Goal: Entertainment & Leisure: Consume media (video, audio)

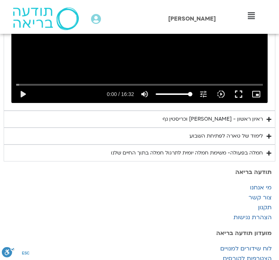
scroll to position [488, 0]
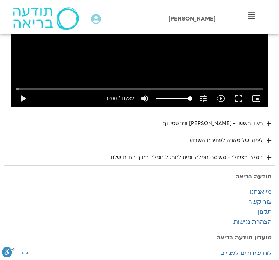
click at [184, 119] on div "ראיון ראשון - [PERSON_NAME] [PERSON_NAME]" at bounding box center [213, 123] width 100 height 9
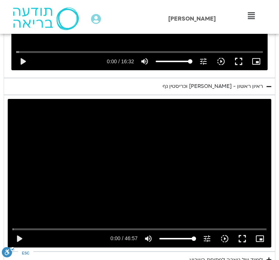
scroll to position [524, 0]
click at [18, 234] on button "play_arrow" at bounding box center [19, 239] width 18 height 18
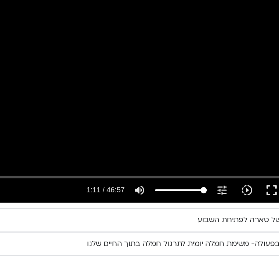
scroll to position [570, 0]
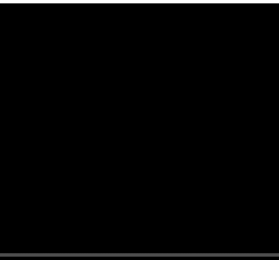
type input "399.398650726333"
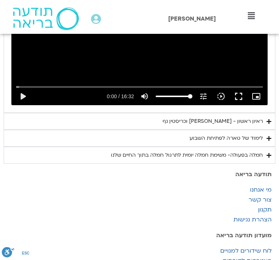
scroll to position [489, 0]
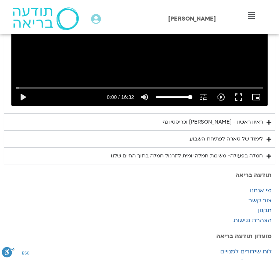
click at [167, 115] on summary "ראיון ראשון - [PERSON_NAME] וכריסטין נף" at bounding box center [140, 121] width 272 height 17
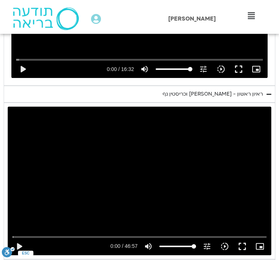
scroll to position [516, 0]
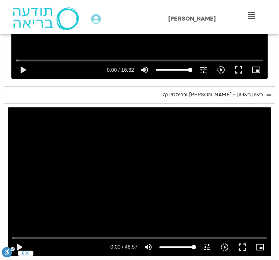
click at [16, 244] on button "play_arrow" at bounding box center [19, 247] width 18 height 18
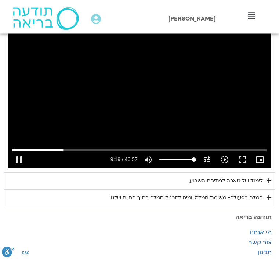
scroll to position [561, 0]
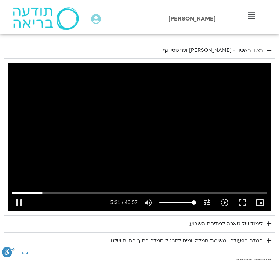
type input "455"
click at [149, 198] on icon "volume_up" at bounding box center [148, 202] width 9 height 9
type input "0"
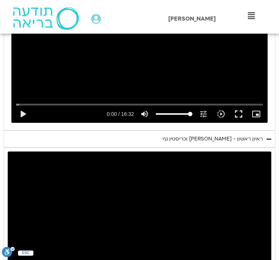
scroll to position [473, 0]
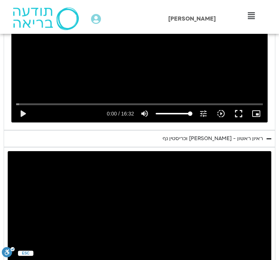
click at [185, 136] on div "ראיון ראשון - [PERSON_NAME] וכריסטין נף" at bounding box center [213, 138] width 100 height 9
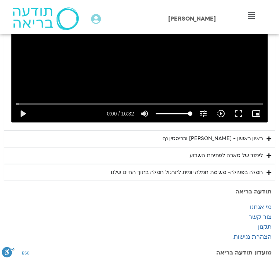
click at [185, 137] on div "ראיון ראשון - [PERSON_NAME] וכריסטין נף" at bounding box center [213, 138] width 100 height 9
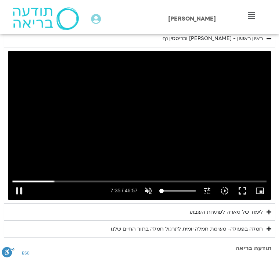
scroll to position [589, 0]
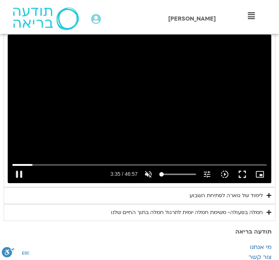
type input "215.1"
click at [240, 174] on button "fullscreen" at bounding box center [243, 174] width 18 height 18
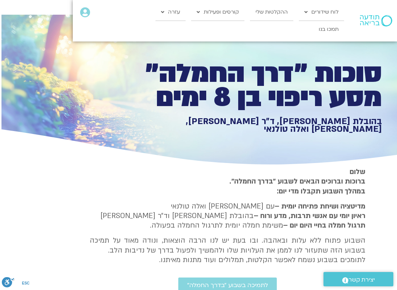
scroll to position [7, -1]
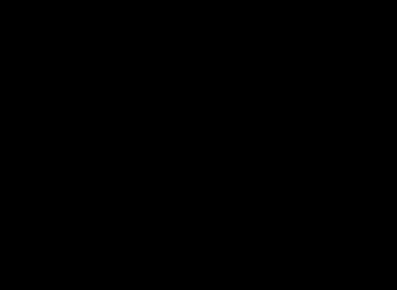
click at [269, 259] on icon "volume_off" at bounding box center [272, 281] width 9 height 9
type input "100"
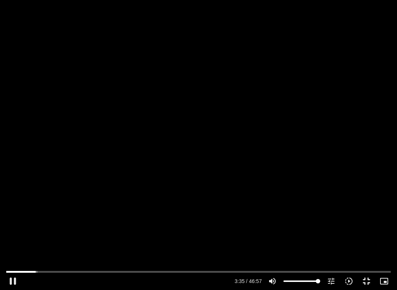
click at [35, 203] on div "0s fast_rewind" at bounding box center [79, 145] width 159 height 290
click at [9, 259] on button "pause" at bounding box center [13, 282] width 18 height 18
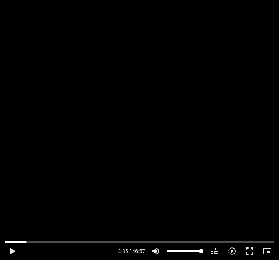
scroll to position [614, 0]
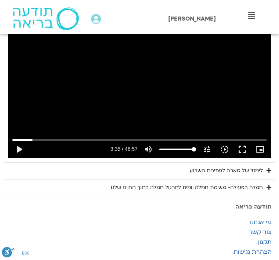
click at [15, 147] on button "play_arrow" at bounding box center [19, 149] width 18 height 18
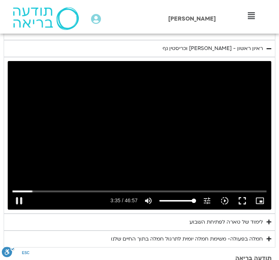
scroll to position [562, 0]
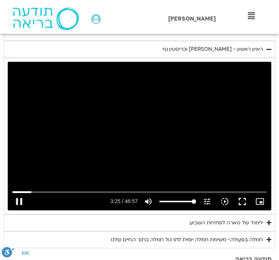
click at [19, 198] on button "pause" at bounding box center [19, 201] width 18 height 18
click at [25, 193] on button "play_arrow" at bounding box center [19, 201] width 18 height 18
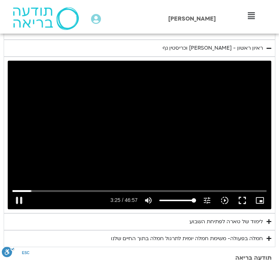
scroll to position [564, 0]
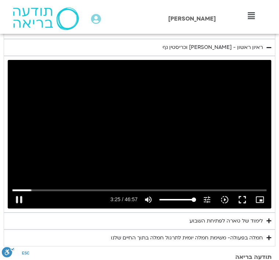
click at [66, 184] on div "Skip ad pause 3:25 / 46:57 volume_up Mute tune Resolution Auto 720p slow_motion…" at bounding box center [139, 196] width 259 height 24
type input "480.1"
click at [58, 188] on input "Seek" at bounding box center [139, 190] width 254 height 4
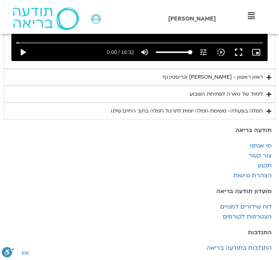
scroll to position [534, 0]
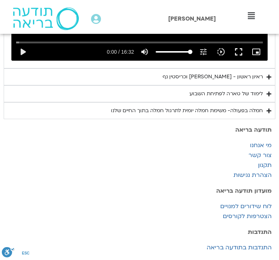
click at [199, 73] on div "ראיון ראשון - [PERSON_NAME] וכריסטין נף" at bounding box center [213, 76] width 100 height 9
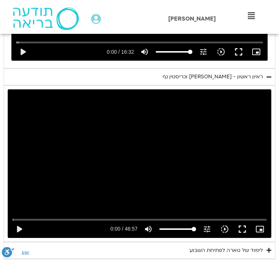
click at [16, 228] on button "play_arrow" at bounding box center [19, 229] width 18 height 18
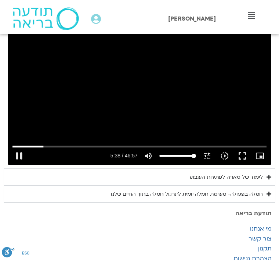
scroll to position [608, 0]
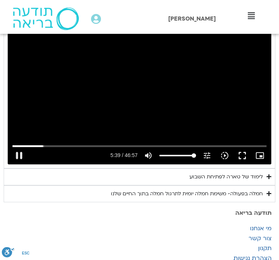
click at [246, 149] on button "fullscreen" at bounding box center [243, 156] width 18 height 18
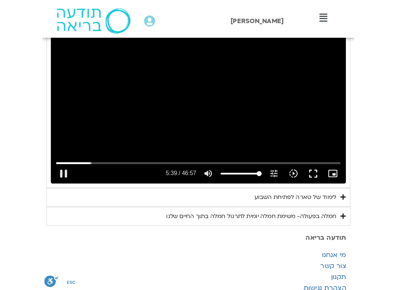
scroll to position [0, 0]
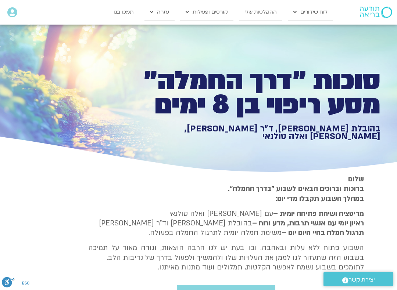
type input "844.502467258705"
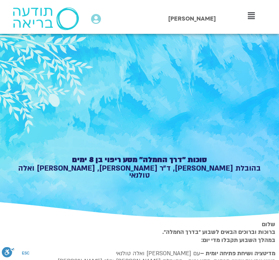
scroll to position [12, 0]
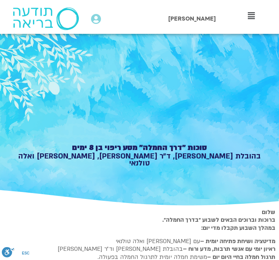
click at [158, 104] on div "סוכות ״דרך החמלה״ מסע ריפוי בן 8 ימים בהובלת טארה בראך, ד״ר סטי אל-בר, סנדיה בר…" at bounding box center [139, 113] width 279 height 185
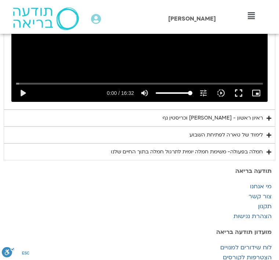
scroll to position [495, 0]
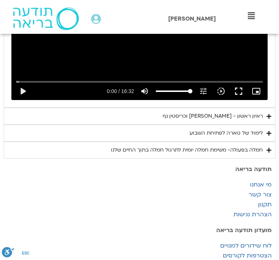
click at [220, 112] on div "ראיון ראשון - [PERSON_NAME] [PERSON_NAME]" at bounding box center [213, 116] width 100 height 9
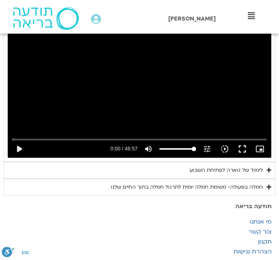
scroll to position [613, 0]
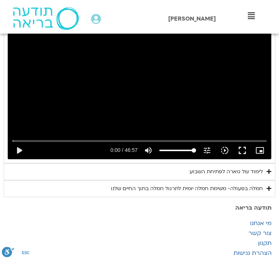
click at [21, 149] on button "play_arrow" at bounding box center [19, 151] width 18 height 18
click at [18, 149] on button "pause" at bounding box center [19, 150] width 18 height 18
click at [18, 148] on button "play_arrow" at bounding box center [19, 150] width 18 height 18
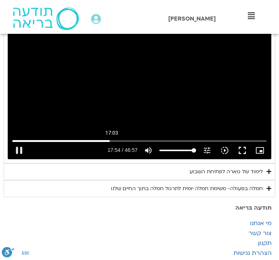
click at [105, 139] on input "Seek" at bounding box center [139, 140] width 254 height 4
click at [102, 138] on input "Seek" at bounding box center [139, 140] width 254 height 4
click at [94, 138] on input "Seek" at bounding box center [139, 140] width 254 height 4
click at [96, 138] on input "Seek" at bounding box center [139, 140] width 254 height 4
click at [70, 135] on div "Skip ad 15:20 pause 15:19 / 46:57 volume_up Mute tune Resolution Auto 720p slow…" at bounding box center [139, 147] width 259 height 24
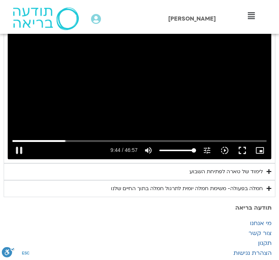
type input "584.1"
click at [16, 154] on button "pause" at bounding box center [19, 150] width 18 height 18
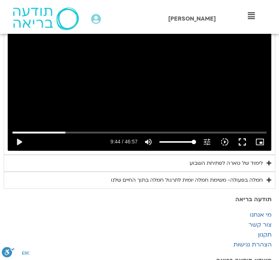
scroll to position [621, 0]
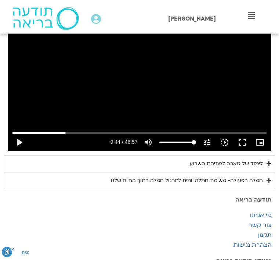
click at [194, 160] on div "לימוד של טארה לפתיחת השבוע" at bounding box center [226, 163] width 73 height 9
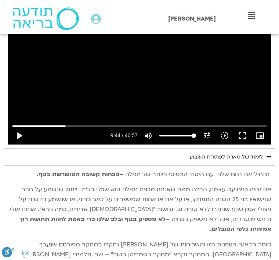
scroll to position [625, 0]
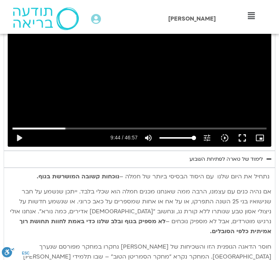
click at [15, 139] on button "play_arrow" at bounding box center [19, 138] width 18 height 18
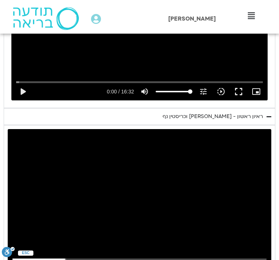
scroll to position [496, 0]
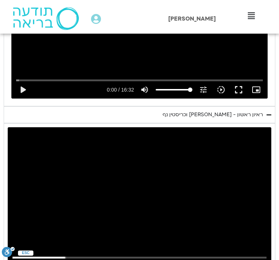
click at [173, 115] on summary "ראיון ראשון - [PERSON_NAME] [PERSON_NAME]" at bounding box center [140, 115] width 272 height 17
click at [201, 112] on div "ראיון ראשון - [PERSON_NAME] [PERSON_NAME]" at bounding box center [213, 114] width 100 height 9
click at [190, 118] on summary "ראיון ראשון - [PERSON_NAME] [PERSON_NAME]" at bounding box center [140, 114] width 272 height 17
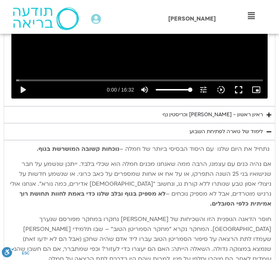
click at [201, 110] on div "ראיון ראשון - [PERSON_NAME] [PERSON_NAME]" at bounding box center [213, 114] width 100 height 9
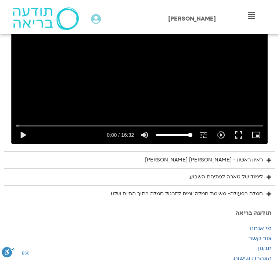
scroll to position [450, 0]
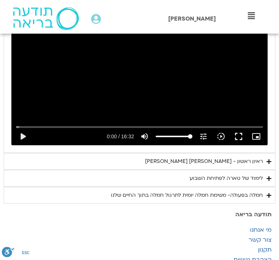
click at [181, 157] on div "ראיון ראשון - [PERSON_NAME] [PERSON_NAME]" at bounding box center [204, 161] width 118 height 9
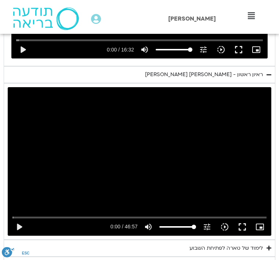
scroll to position [554, 0]
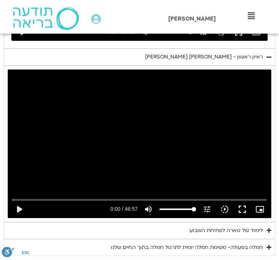
click at [20, 204] on button "play_arrow" at bounding box center [19, 210] width 18 height 18
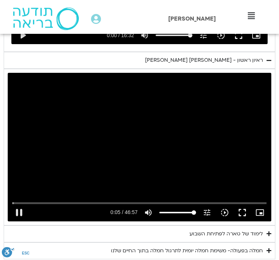
scroll to position [549, 0]
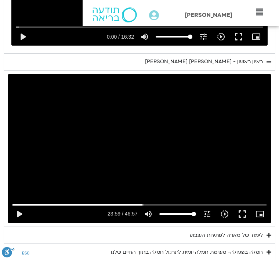
type input "1439.84764147841"
